Goal: Task Accomplishment & Management: Manage account settings

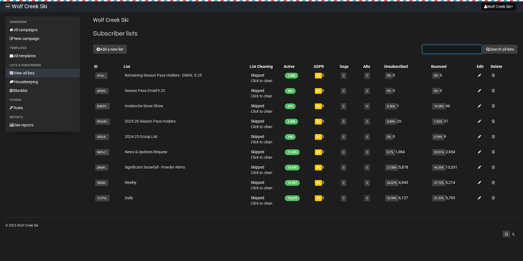
click at [450, 49] on input "text" at bounding box center [452, 49] width 60 height 9
paste input "ptn97526@gmail.com"
type input "ptn97526@gmail.com"
click at [497, 43] on div "Wolf Creek Ski Subscriber lists Add a new list ptn97526@gmail.com Search all li…" at bounding box center [305, 114] width 424 height 196
click at [496, 49] on button "Search all lists" at bounding box center [500, 49] width 35 height 9
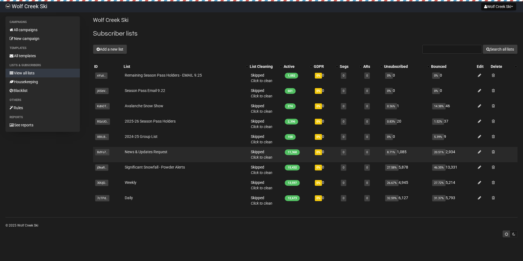
drag, startPoint x: 479, startPoint y: 152, endPoint x: 479, endPoint y: 148, distance: 4.4
click at [479, 152] on td at bounding box center [483, 154] width 14 height 15
click at [480, 150] on icon at bounding box center [479, 152] width 3 height 4
click at [133, 150] on link "News & Updates Request" at bounding box center [146, 152] width 43 height 4
